Goal: Task Accomplishment & Management: Use online tool/utility

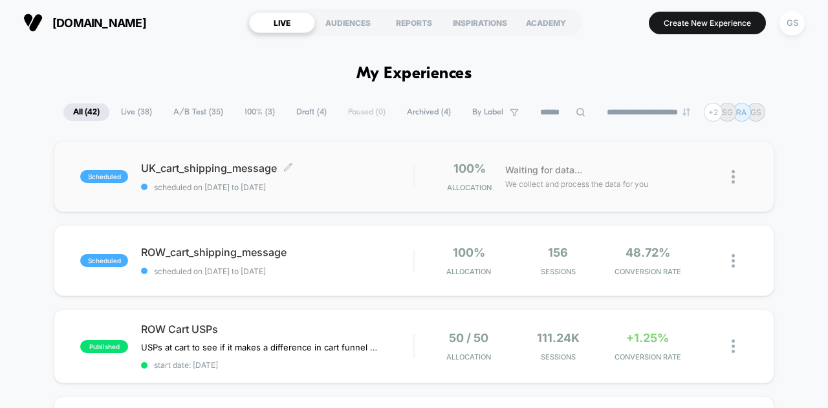
click at [220, 170] on span "UK_cart_shipping_message Click to edit experience details" at bounding box center [277, 168] width 272 height 13
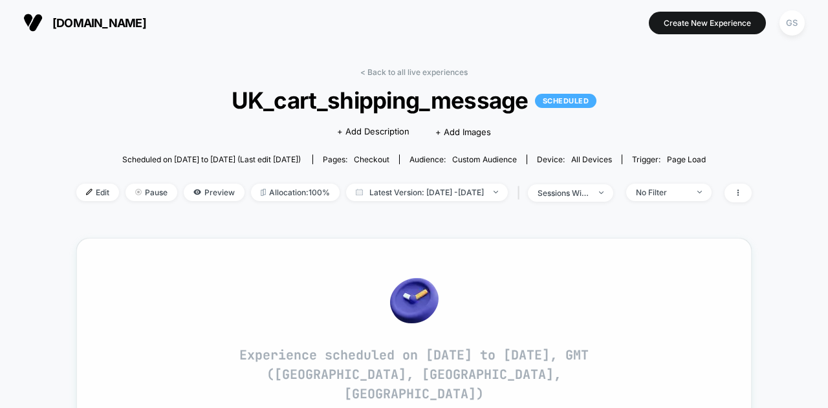
scroll to position [8, 0]
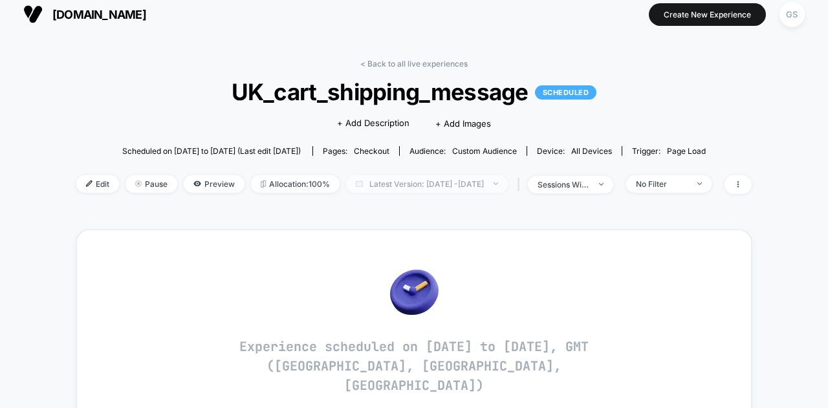
click at [406, 185] on span "Latest Version: [DATE] - [DATE]" at bounding box center [427, 183] width 162 height 17
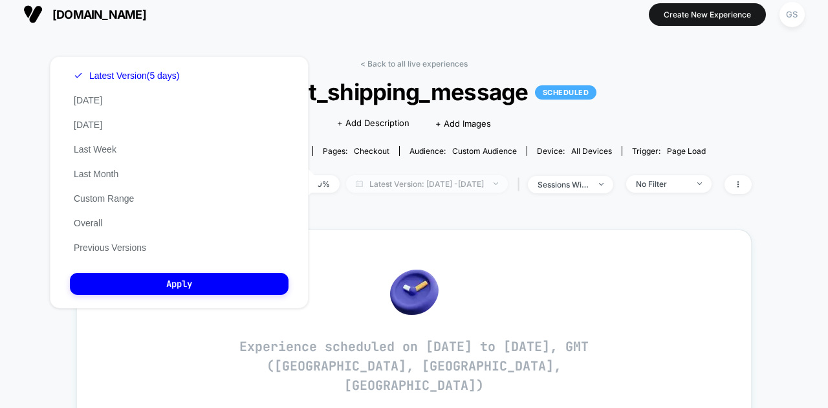
click at [406, 185] on span "Latest Version: [DATE] - [DATE]" at bounding box center [427, 183] width 162 height 17
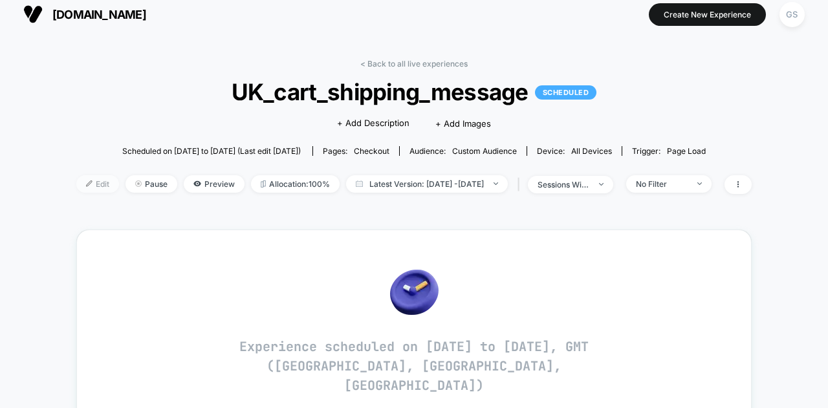
click at [78, 179] on span "Edit" at bounding box center [97, 183] width 43 height 17
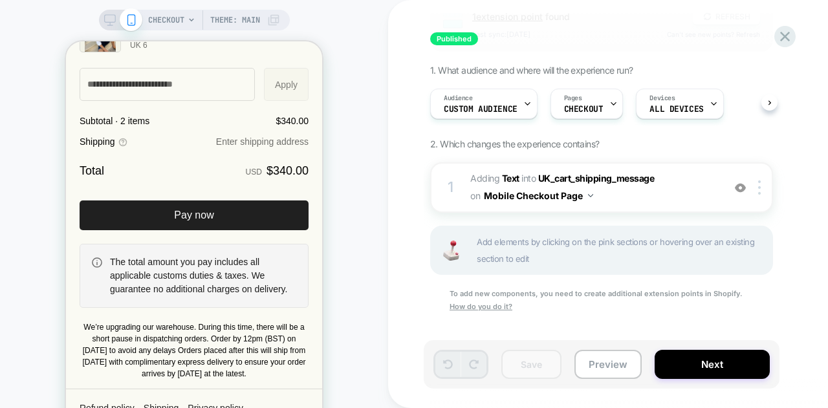
scroll to position [2033, 0]
click at [109, 45] on button "Next" at bounding box center [65, 39] width 88 height 12
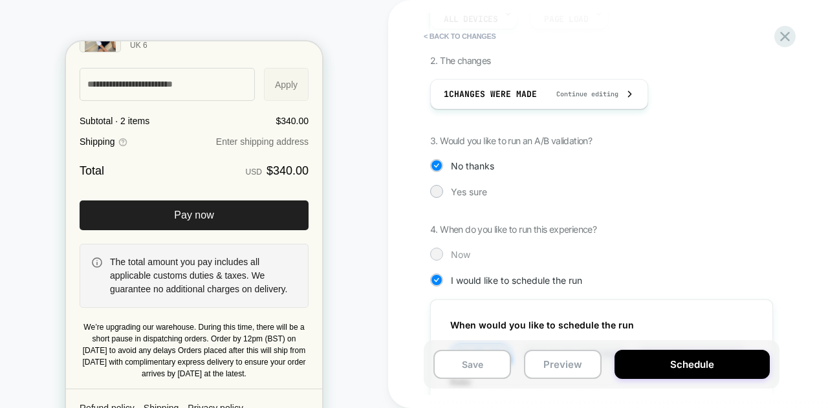
click at [0, 0] on span "Now" at bounding box center [0, 0] width 0 height 0
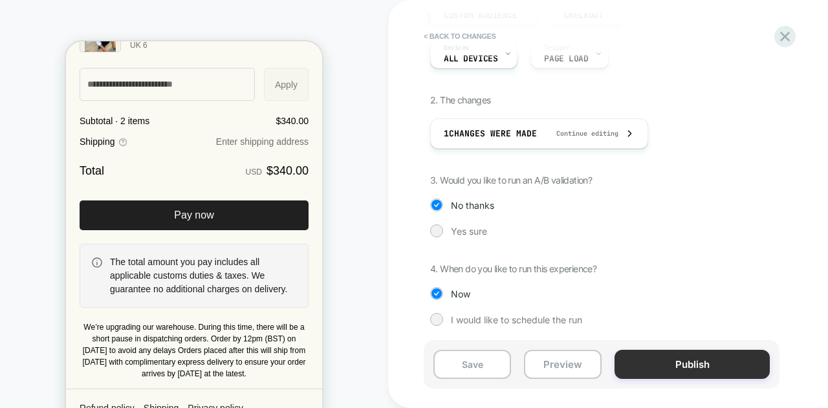
click at [655, 354] on button "Publish" at bounding box center [692, 364] width 155 height 29
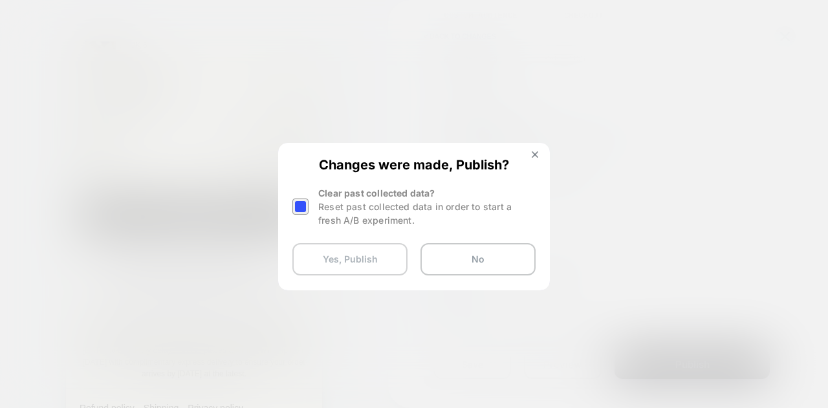
click at [373, 267] on button "Yes, Publish" at bounding box center [349, 259] width 115 height 32
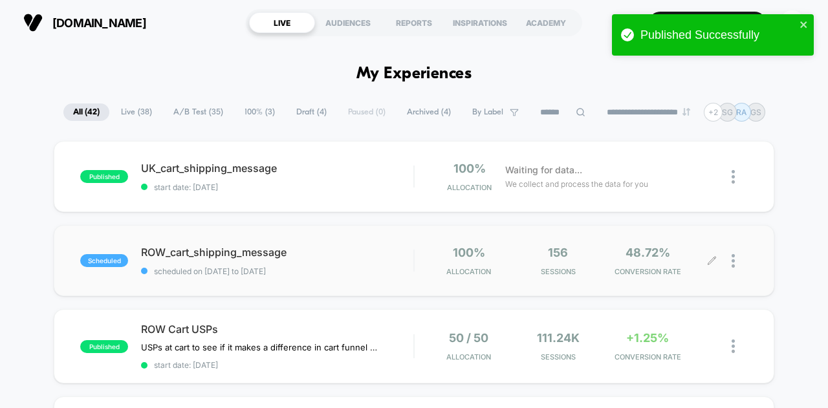
click at [735, 267] on div at bounding box center [740, 261] width 16 height 30
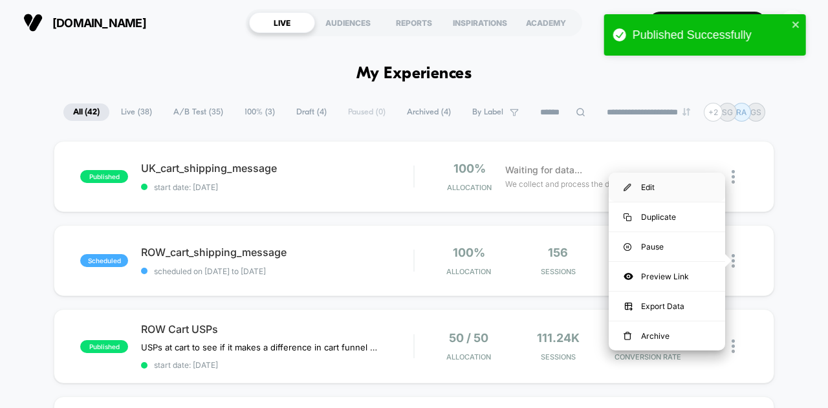
click at [648, 188] on div "Edit" at bounding box center [667, 187] width 116 height 29
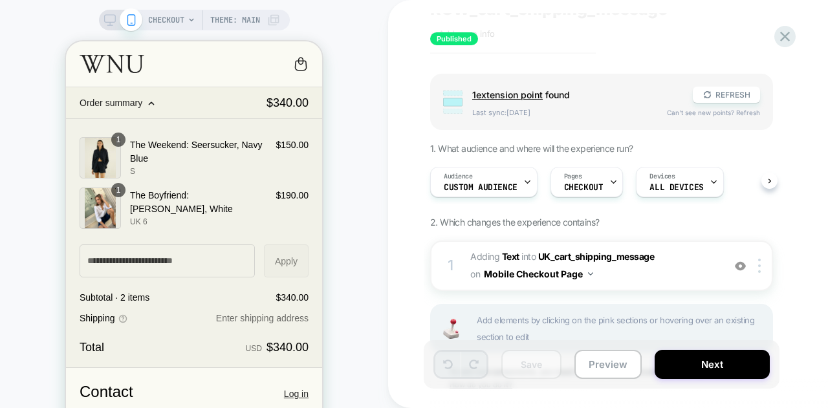
scroll to position [54, 0]
click at [688, 368] on button "Next" at bounding box center [712, 364] width 115 height 29
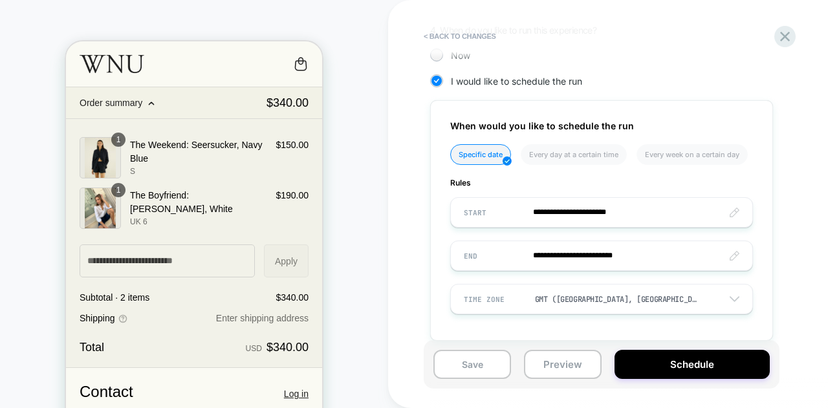
scroll to position [409, 0]
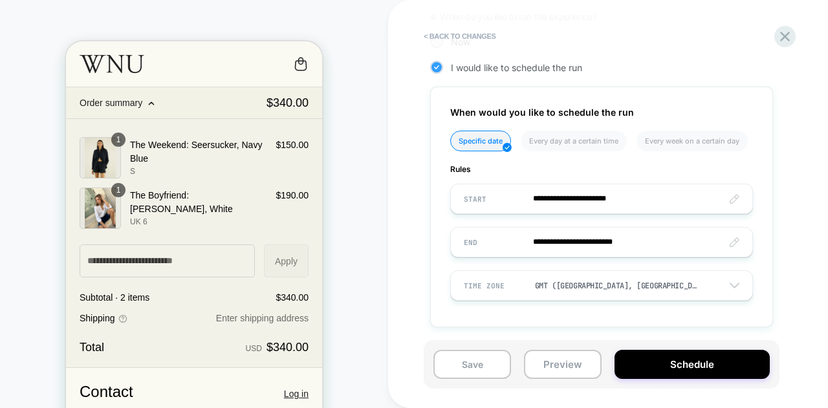
click at [439, 68] on icon at bounding box center [437, 67] width 10 height 13
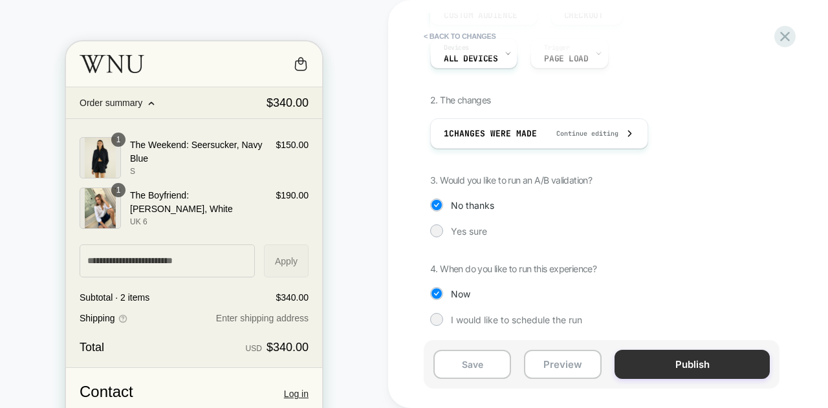
click at [679, 364] on button "Publish" at bounding box center [692, 364] width 155 height 29
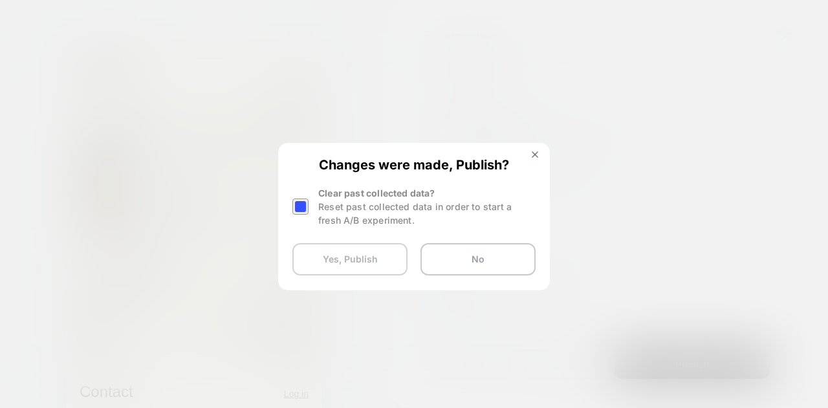
click at [367, 256] on button "Yes, Publish" at bounding box center [349, 259] width 115 height 32
